Goal: Task Accomplishment & Management: Manage account settings

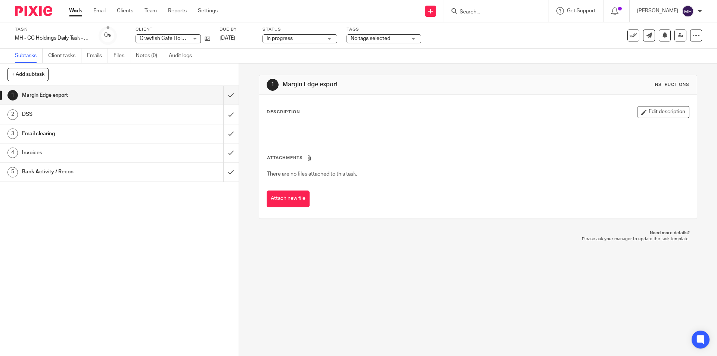
click at [25, 11] on img at bounding box center [33, 11] width 37 height 10
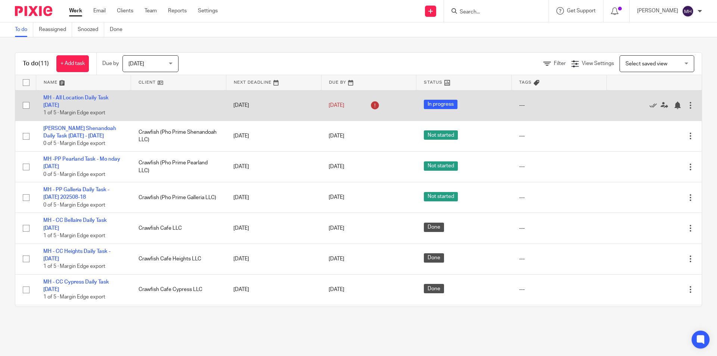
click at [687, 104] on div at bounding box center [690, 105] width 7 height 7
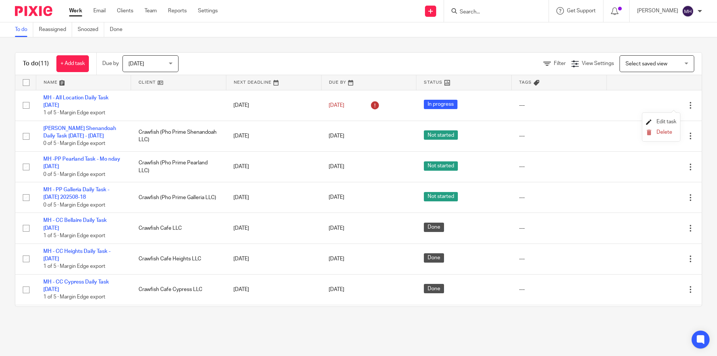
click at [662, 124] on span "Edit task" at bounding box center [667, 121] width 20 height 5
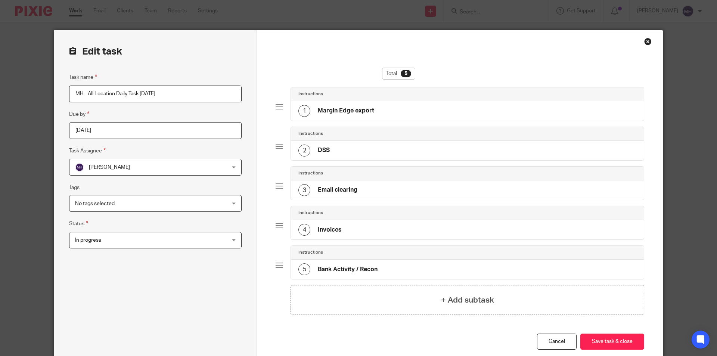
click at [111, 134] on input "[DATE]" at bounding box center [155, 130] width 173 height 17
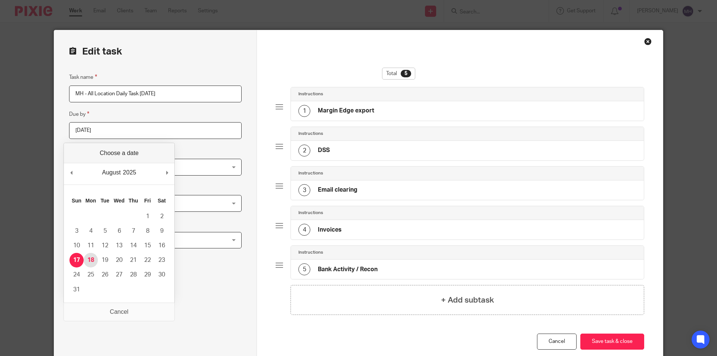
type input "[DATE]"
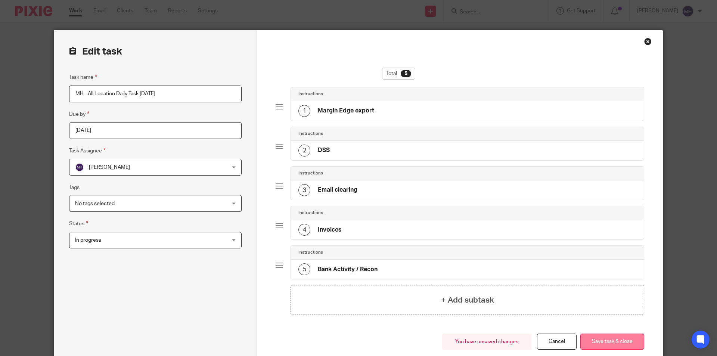
click at [611, 342] on button "Save task & close" at bounding box center [612, 342] width 64 height 16
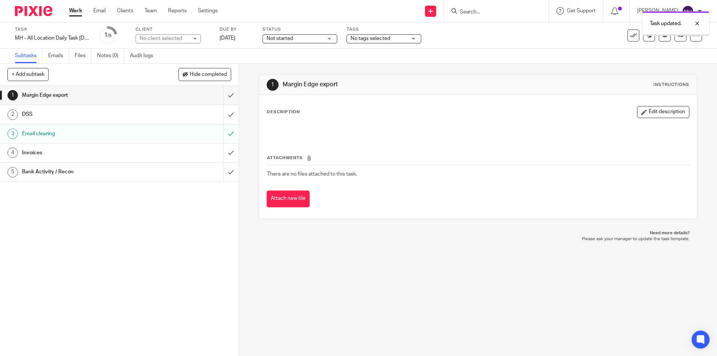
click at [51, 4] on div at bounding box center [31, 11] width 62 height 22
click at [24, 9] on img at bounding box center [33, 11] width 37 height 10
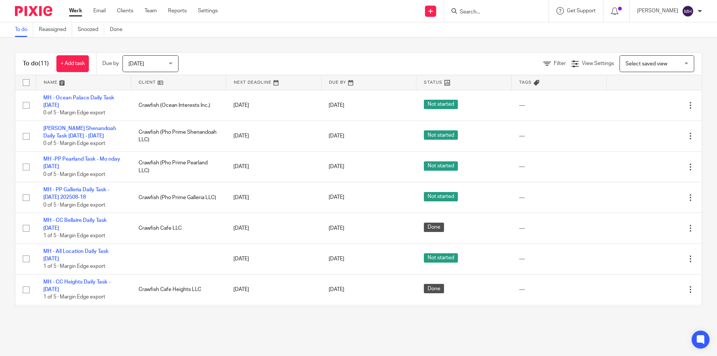
scroll to position [121, 0]
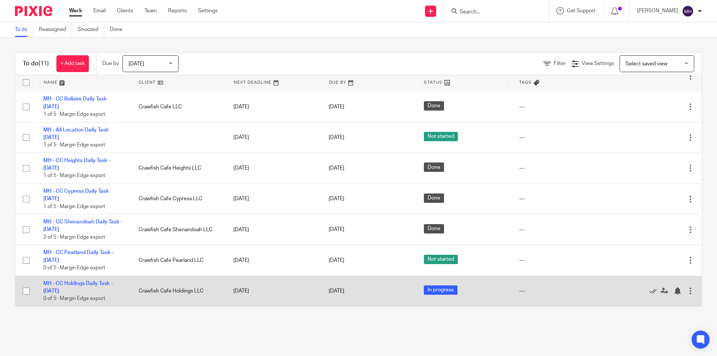
click at [687, 290] on div at bounding box center [690, 290] width 7 height 7
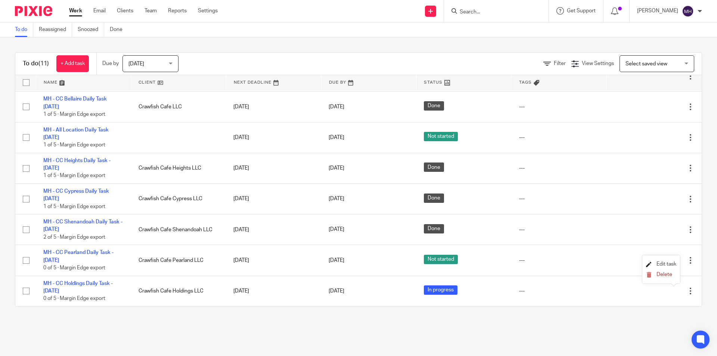
click at [663, 262] on span "Edit task" at bounding box center [667, 263] width 20 height 5
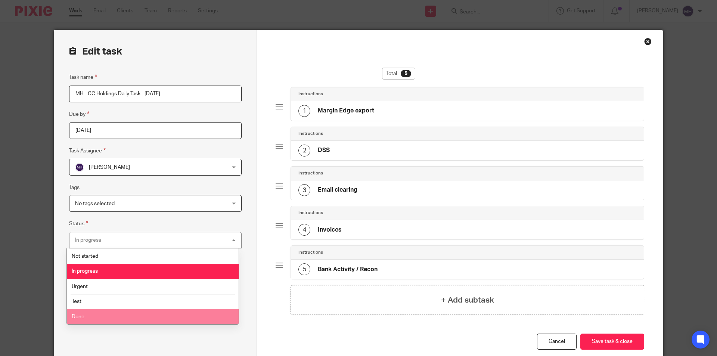
click at [111, 314] on li "Done" at bounding box center [153, 316] width 172 height 15
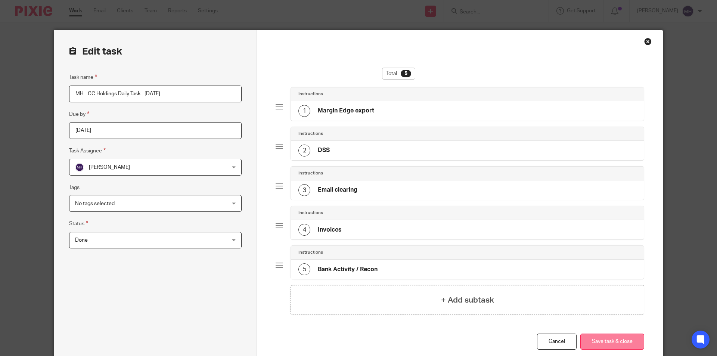
click at [609, 339] on button "Save task & close" at bounding box center [612, 342] width 64 height 16
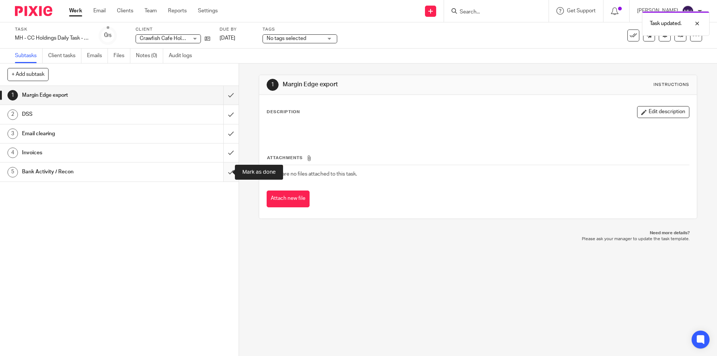
click at [226, 174] on input "submit" at bounding box center [119, 171] width 239 height 19
click at [30, 13] on img at bounding box center [33, 11] width 37 height 10
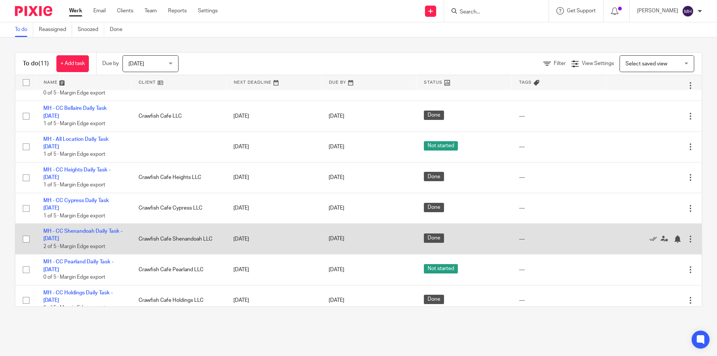
scroll to position [121, 0]
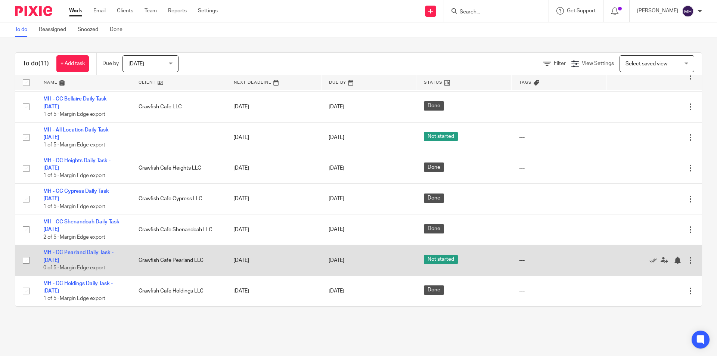
click at [687, 257] on div at bounding box center [690, 260] width 7 height 7
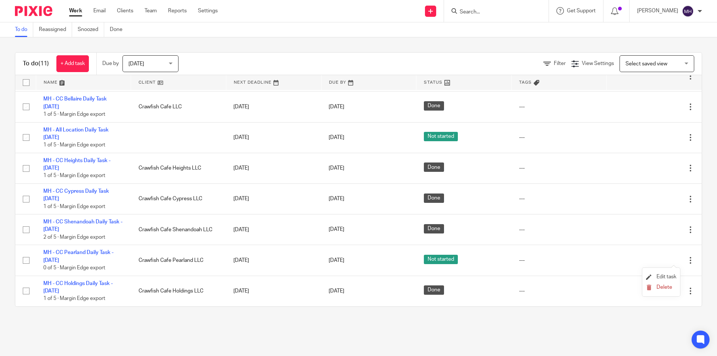
click at [666, 273] on li "Edit task" at bounding box center [661, 277] width 30 height 11
click at [667, 275] on span "Edit task" at bounding box center [667, 276] width 20 height 5
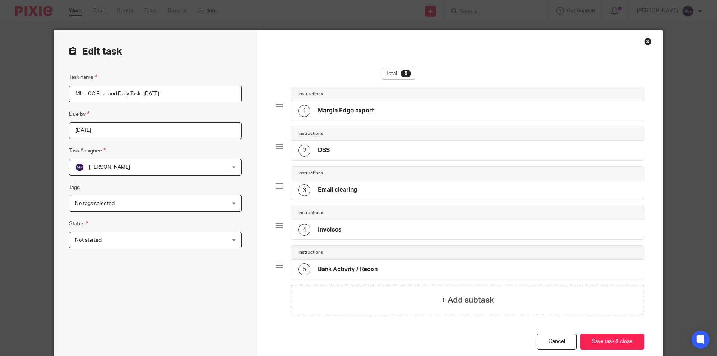
click at [148, 246] on span "Not started" at bounding box center [141, 240] width 133 height 16
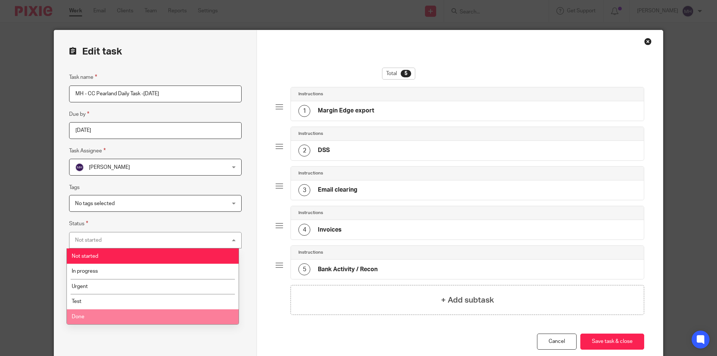
click at [92, 310] on li "Done" at bounding box center [153, 316] width 172 height 15
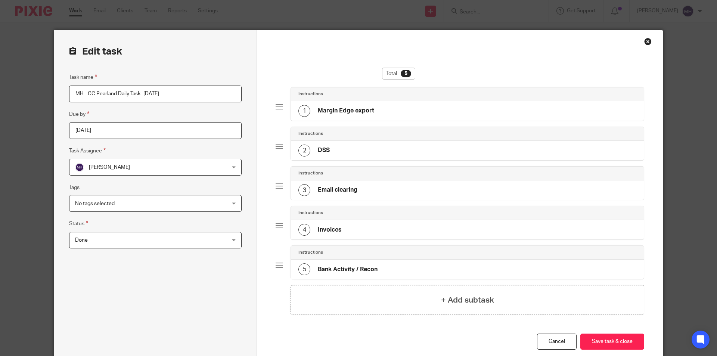
click at [133, 235] on span "Done" at bounding box center [141, 240] width 133 height 16
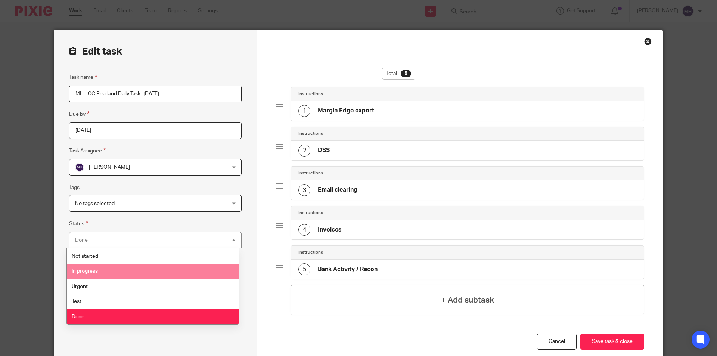
click at [110, 272] on li "In progress" at bounding box center [153, 271] width 172 height 15
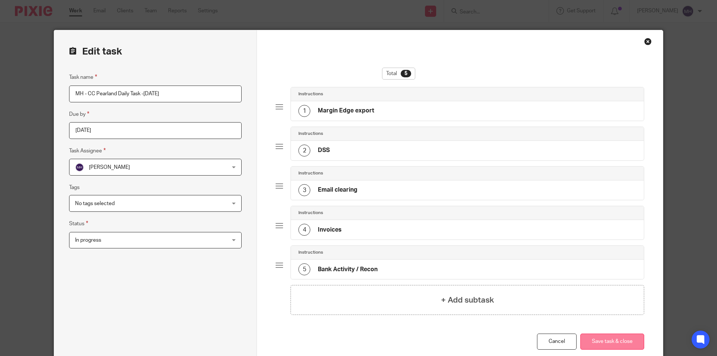
click at [605, 337] on button "Save task & close" at bounding box center [612, 342] width 64 height 16
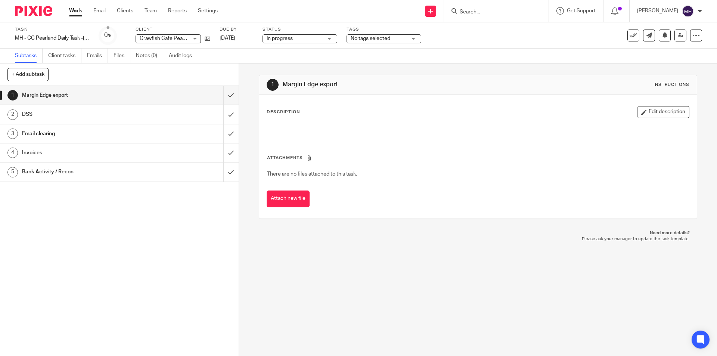
click at [353, 284] on div "1 Margin Edge export Instructions Description Edit description Attachments Ther…" at bounding box center [478, 209] width 478 height 292
click at [24, 13] on img at bounding box center [33, 11] width 37 height 10
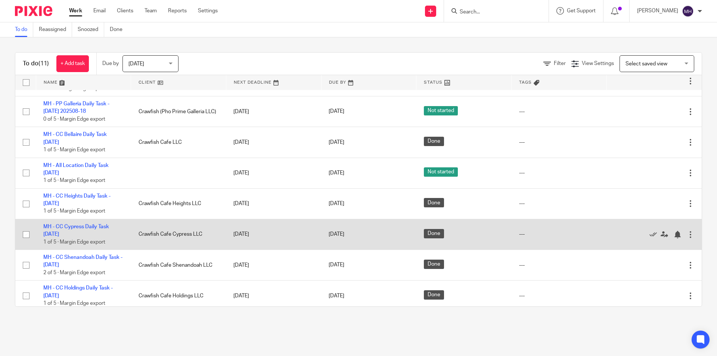
scroll to position [121, 0]
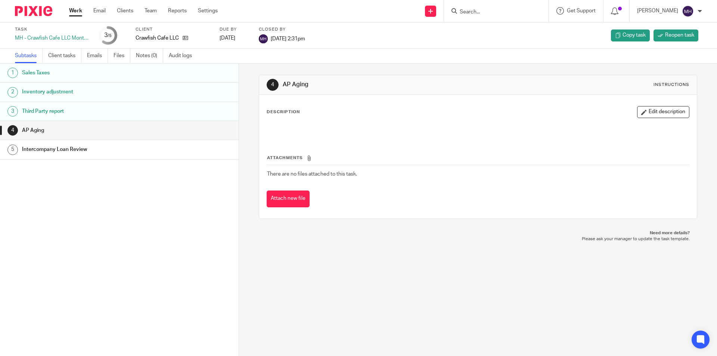
click at [32, 7] on img at bounding box center [33, 11] width 37 height 10
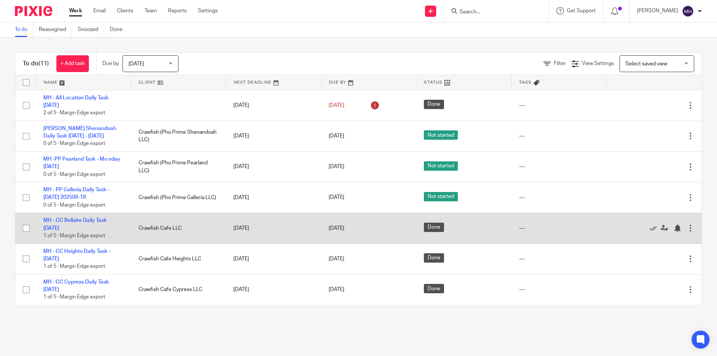
scroll to position [37, 0]
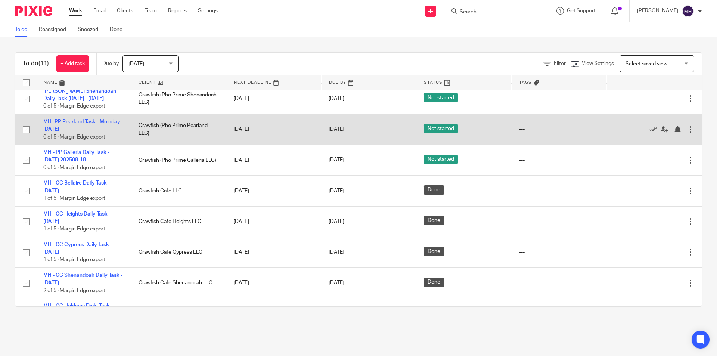
click at [687, 130] on div at bounding box center [690, 129] width 7 height 7
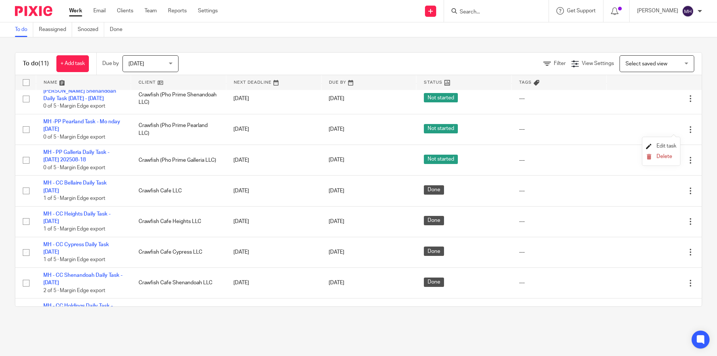
click at [668, 144] on span "Edit task" at bounding box center [667, 145] width 20 height 5
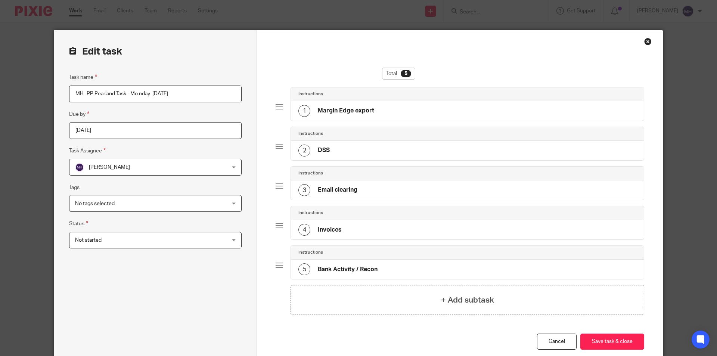
click at [138, 99] on input "MH -PP Pearland Task - Mo nday 2025-08-18" at bounding box center [155, 94] width 173 height 17
type input "MH -PP Pearland Task - [DATE]"
click at [610, 338] on button "Save task & close" at bounding box center [612, 342] width 64 height 16
